Goal: Information Seeking & Learning: Learn about a topic

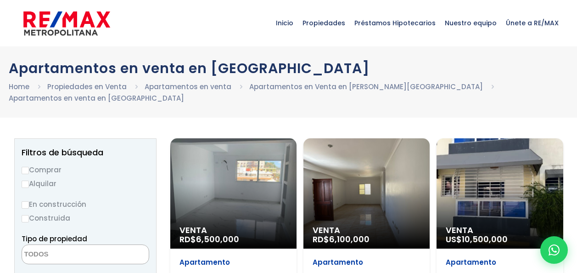
select select
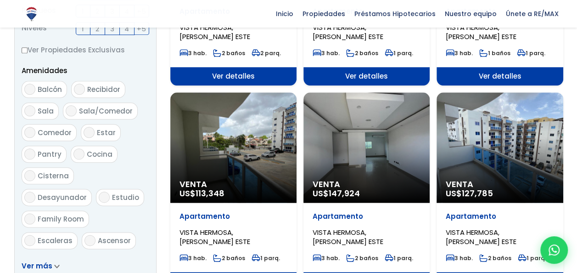
scroll to position [449, 0]
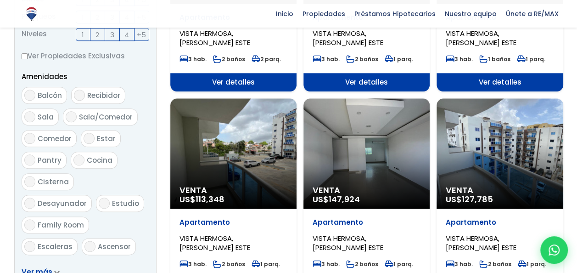
click at [230, 183] on div "Venta US$ 113,348" at bounding box center [233, 153] width 126 height 110
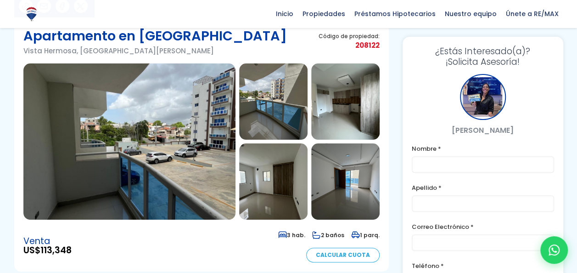
scroll to position [58, 0]
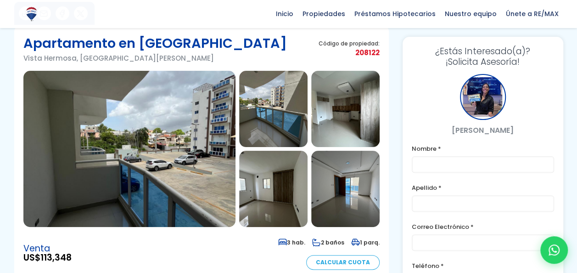
click at [288, 115] on img at bounding box center [273, 109] width 68 height 76
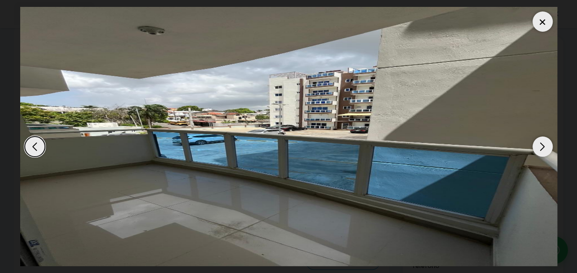
click at [540, 148] on div "Next slide" at bounding box center [542, 146] width 20 height 20
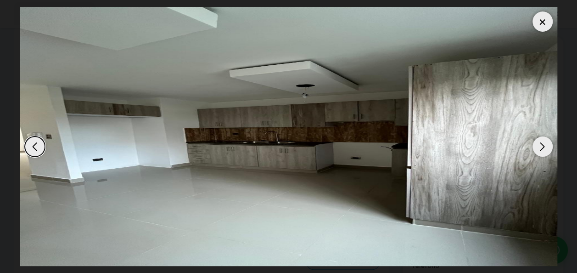
click at [540, 148] on div "Next slide" at bounding box center [542, 146] width 20 height 20
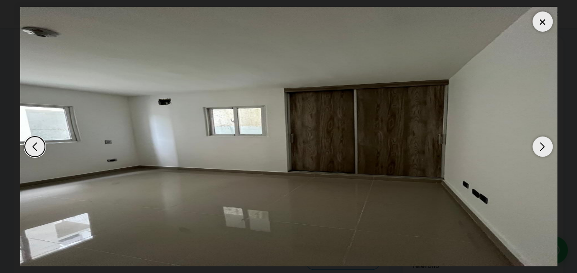
click at [540, 148] on div "Next slide" at bounding box center [542, 146] width 20 height 20
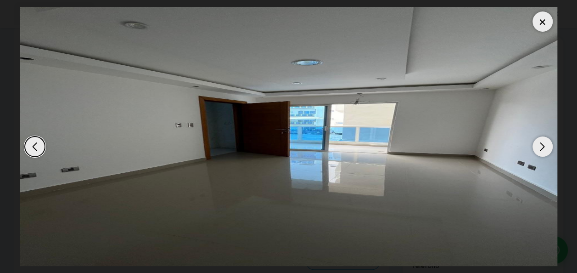
click at [540, 148] on div "Next slide" at bounding box center [542, 146] width 20 height 20
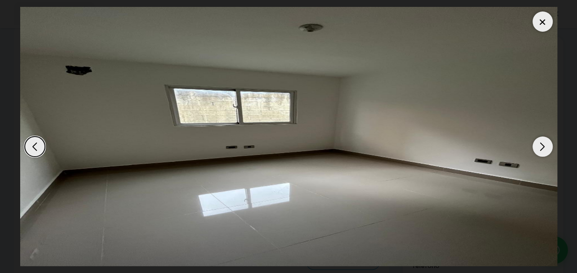
click at [540, 148] on div "Next slide" at bounding box center [542, 146] width 20 height 20
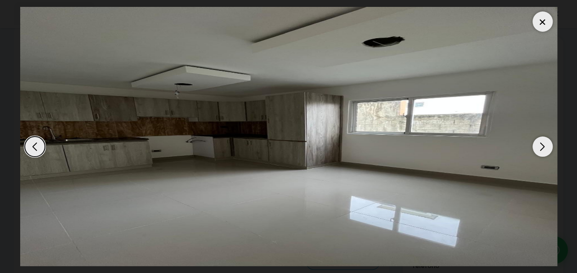
click at [540, 148] on div "Next slide" at bounding box center [542, 146] width 20 height 20
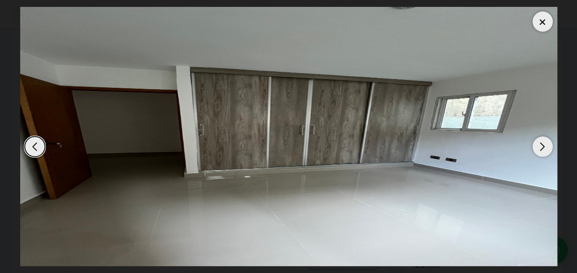
click at [540, 148] on div "Next slide" at bounding box center [542, 146] width 20 height 20
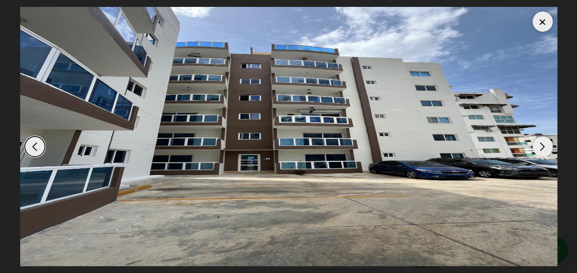
click at [538, 22] on div at bounding box center [542, 21] width 20 height 20
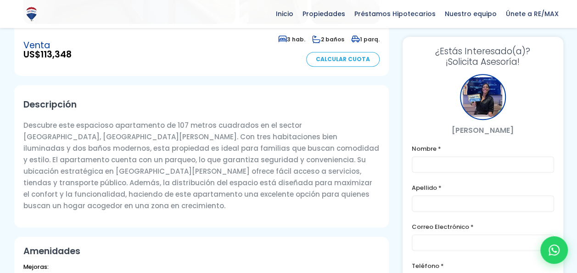
scroll to position [272, 0]
